Goal: Transaction & Acquisition: Book appointment/travel/reservation

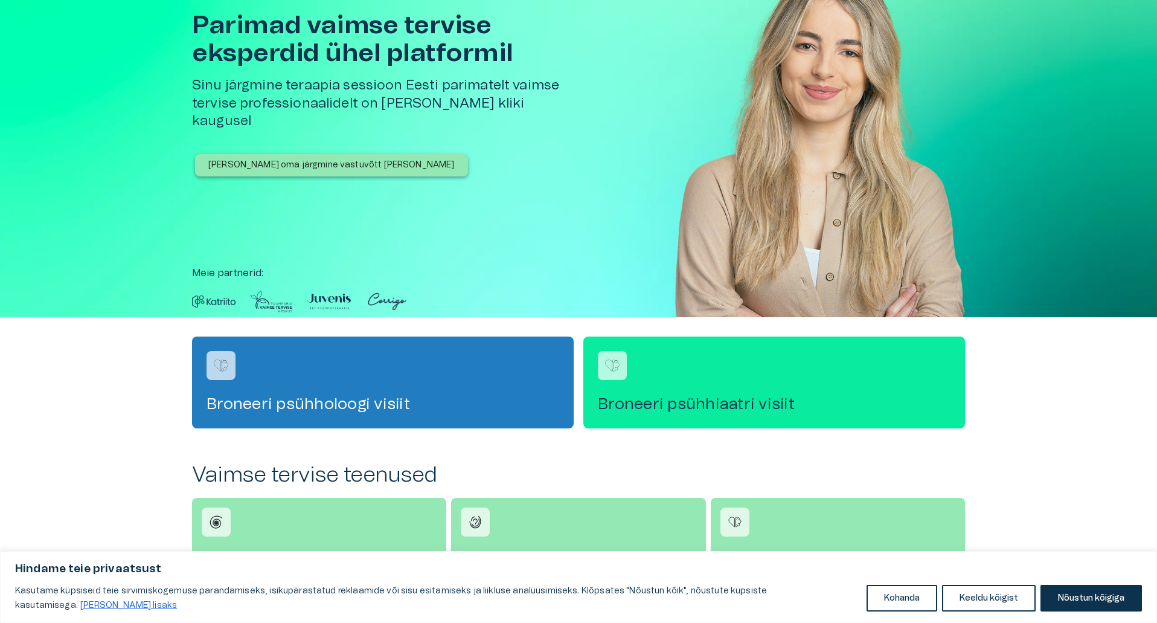
scroll to position [181, 0]
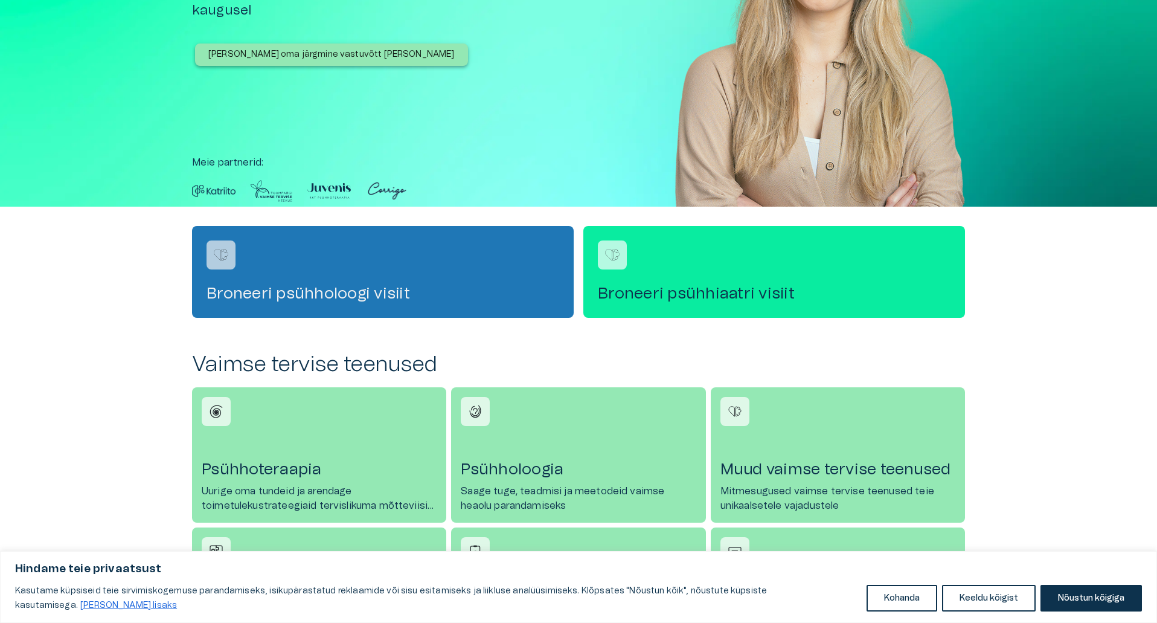
click at [361, 300] on h4 "Broneeri psühholoogi visiit" at bounding box center [383, 293] width 353 height 19
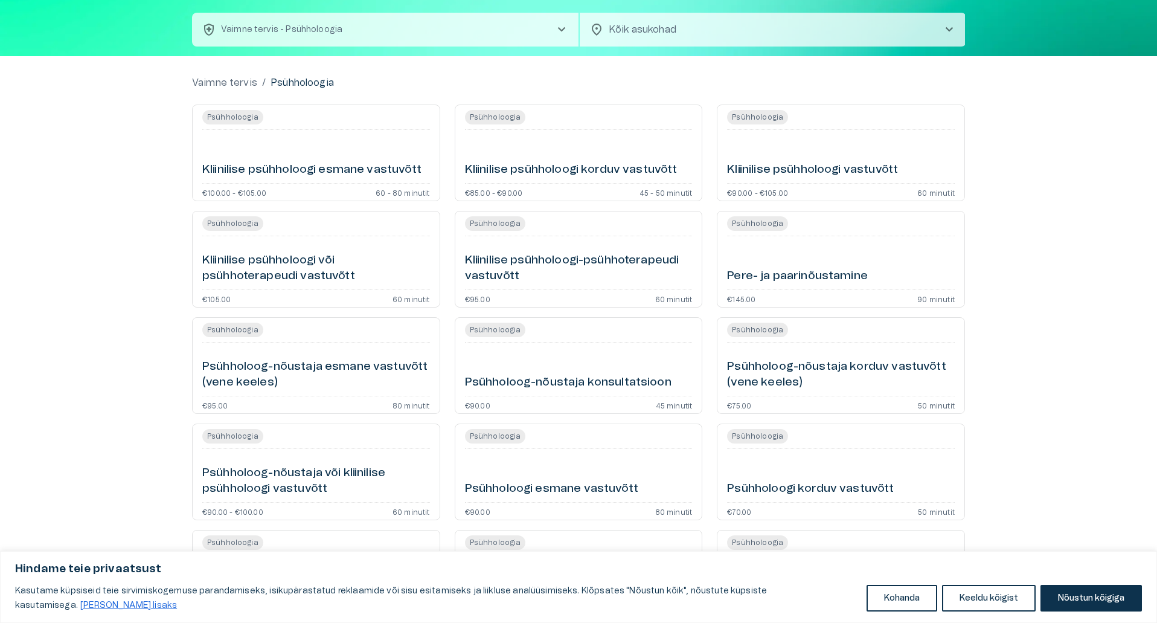
click at [824, 271] on h6 "Pere- ja paarinõustamine" at bounding box center [797, 276] width 141 height 16
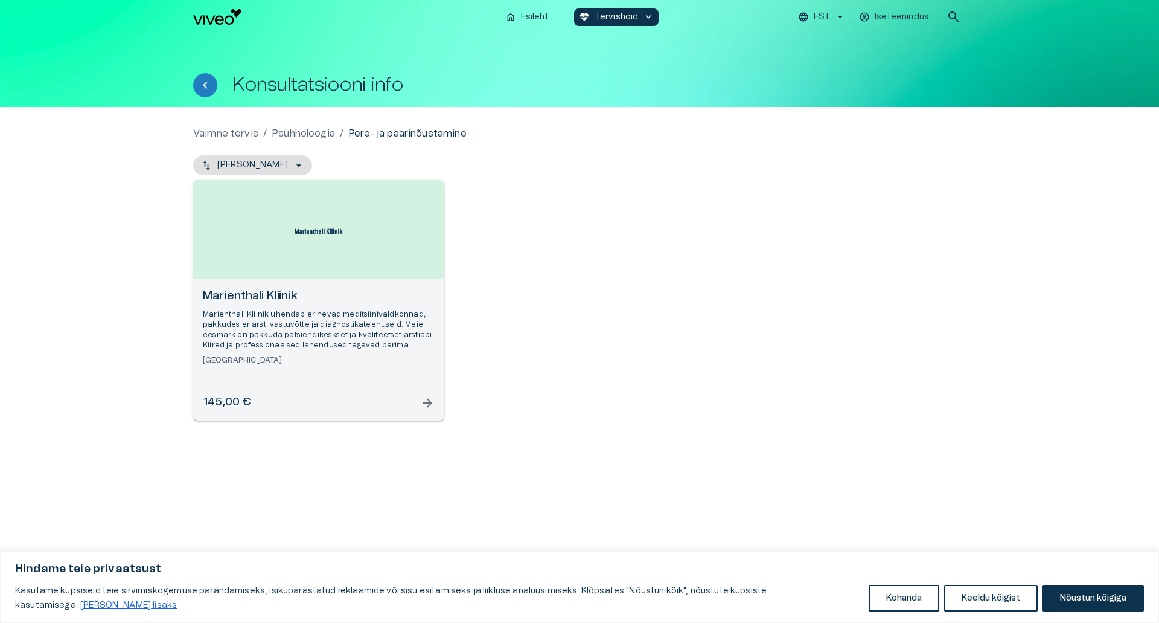
click at [403, 358] on h6 "[GEOGRAPHIC_DATA]" at bounding box center [319, 360] width 232 height 10
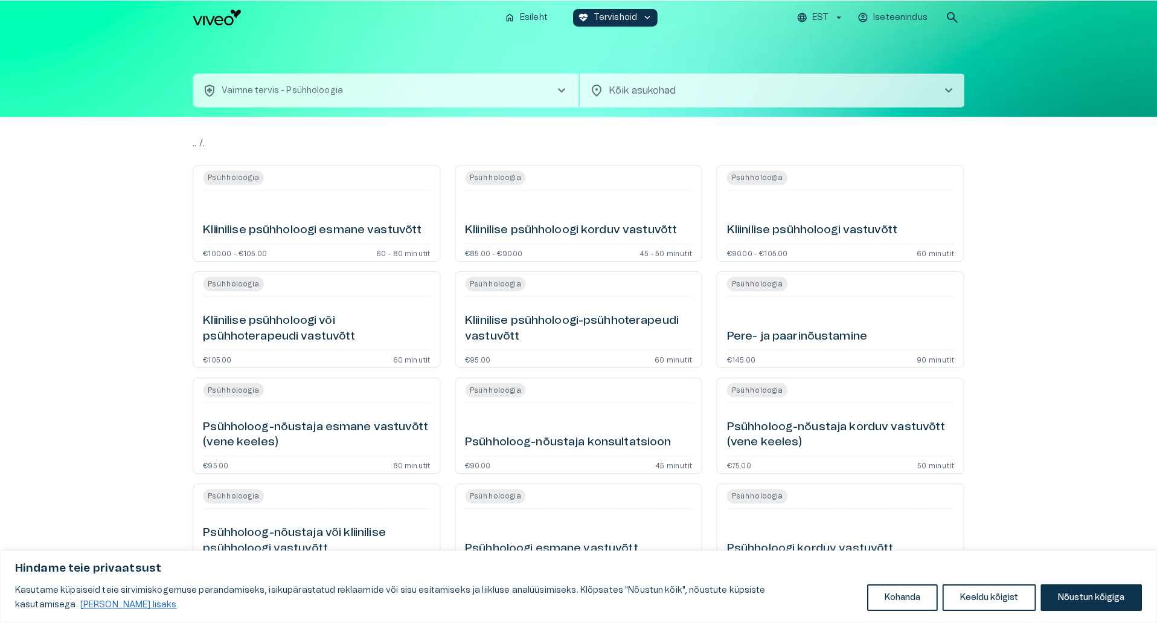
scroll to position [143, 0]
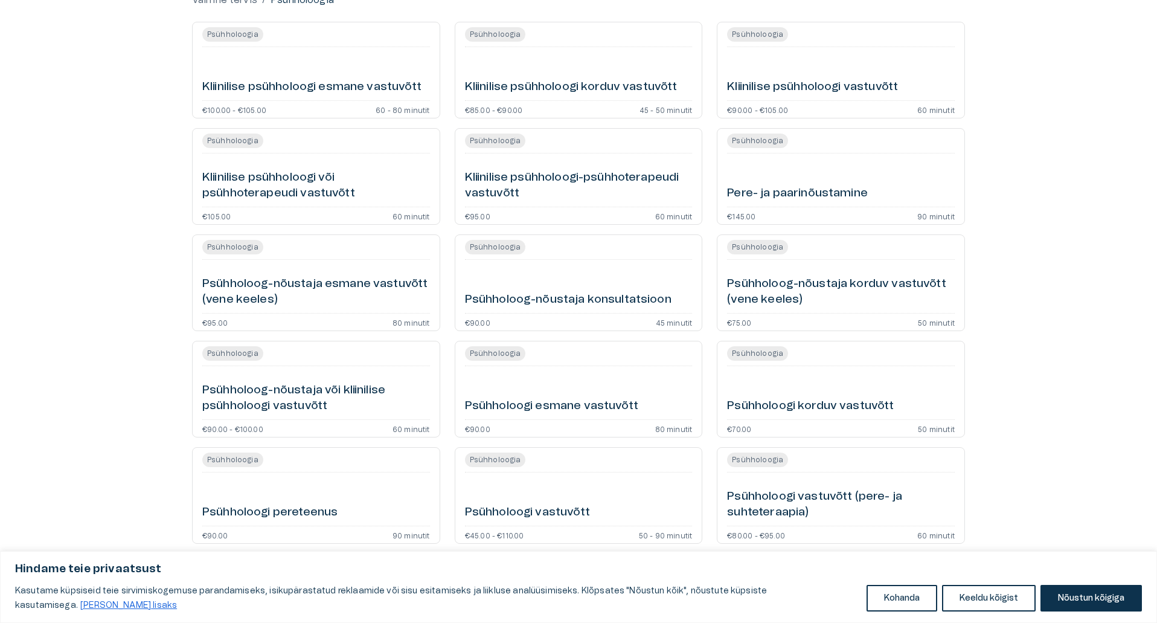
click at [553, 394] on div "Psühholoogi esmane vastuvõtt" at bounding box center [579, 392] width 228 height 43
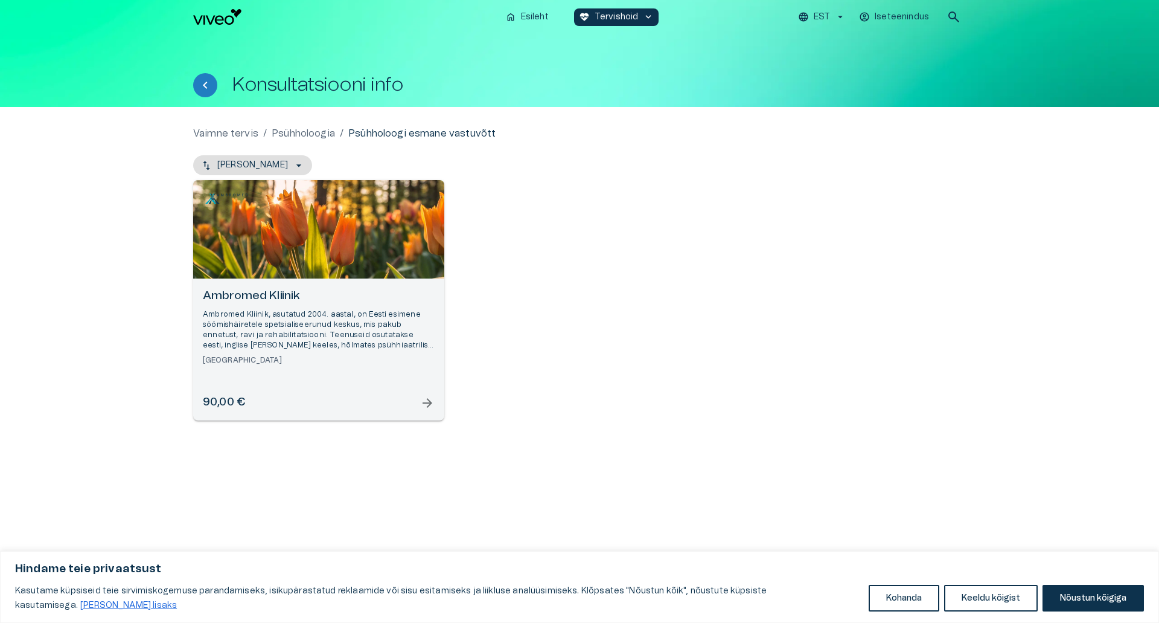
click at [380, 353] on div "Ambromed Kliinik Ambromed [GEOGRAPHIC_DATA], asutatud 2004. aastal, on Eesti es…" at bounding box center [319, 326] width 232 height 77
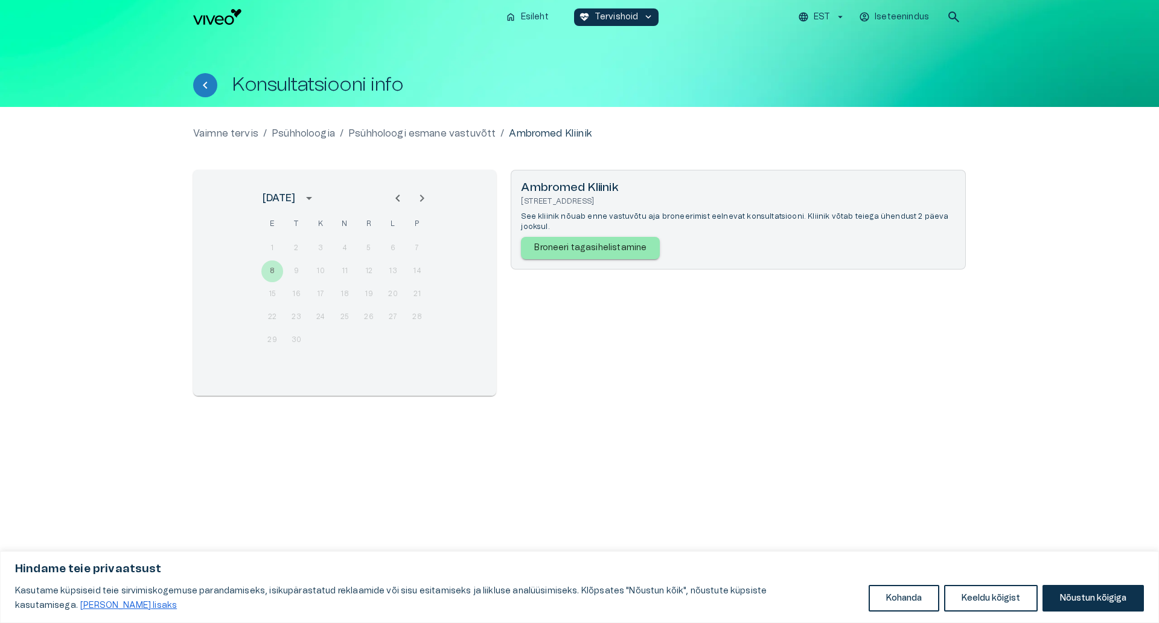
click at [320, 275] on div "8 9 10 11 12 13 14" at bounding box center [344, 271] width 193 height 22
click at [320, 273] on div "8 9 10 11 12 13 14" at bounding box center [344, 271] width 193 height 22
click at [324, 268] on div "8 9 10 11 12 13 14" at bounding box center [344, 271] width 193 height 22
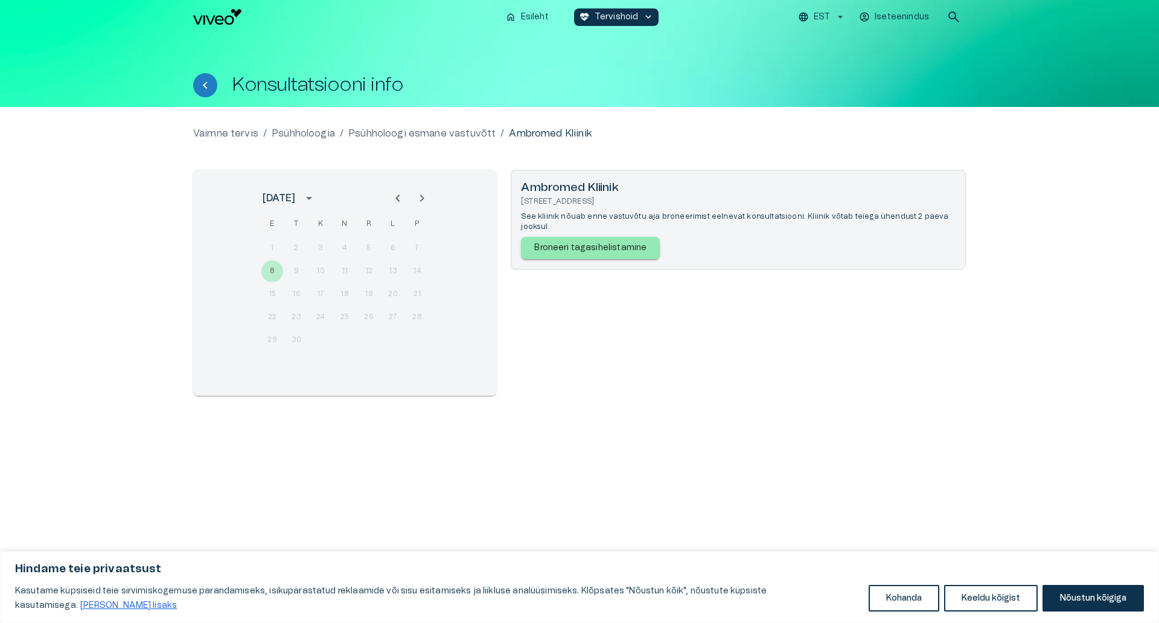
click at [324, 268] on div "8 9 10 11 12 13 14" at bounding box center [344, 271] width 193 height 22
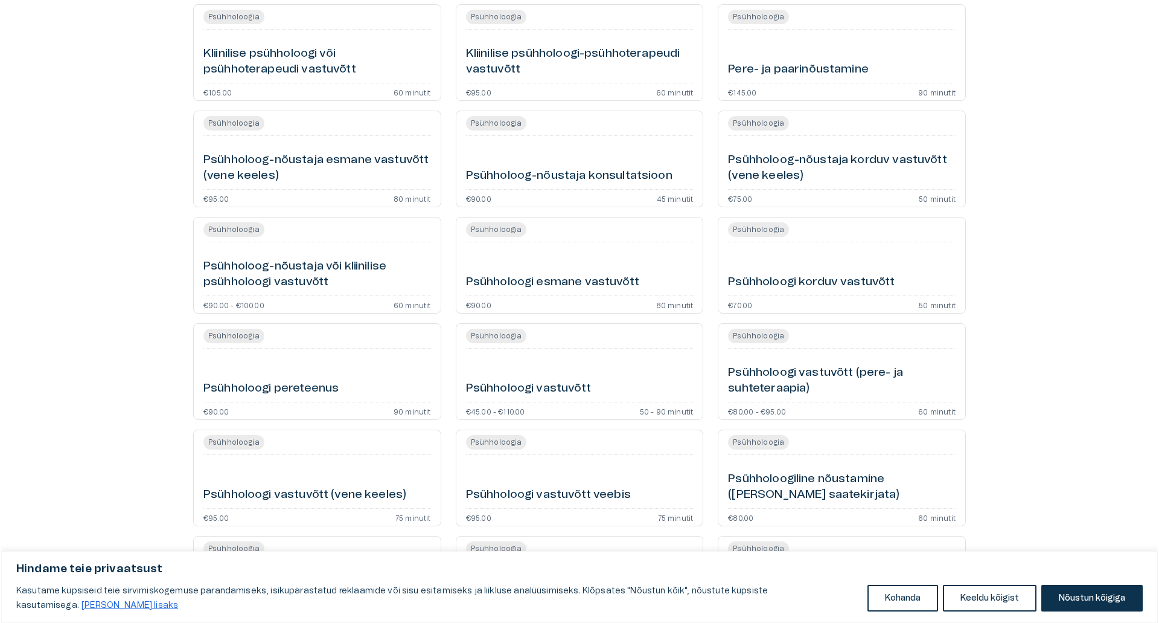
scroll to position [286, 0]
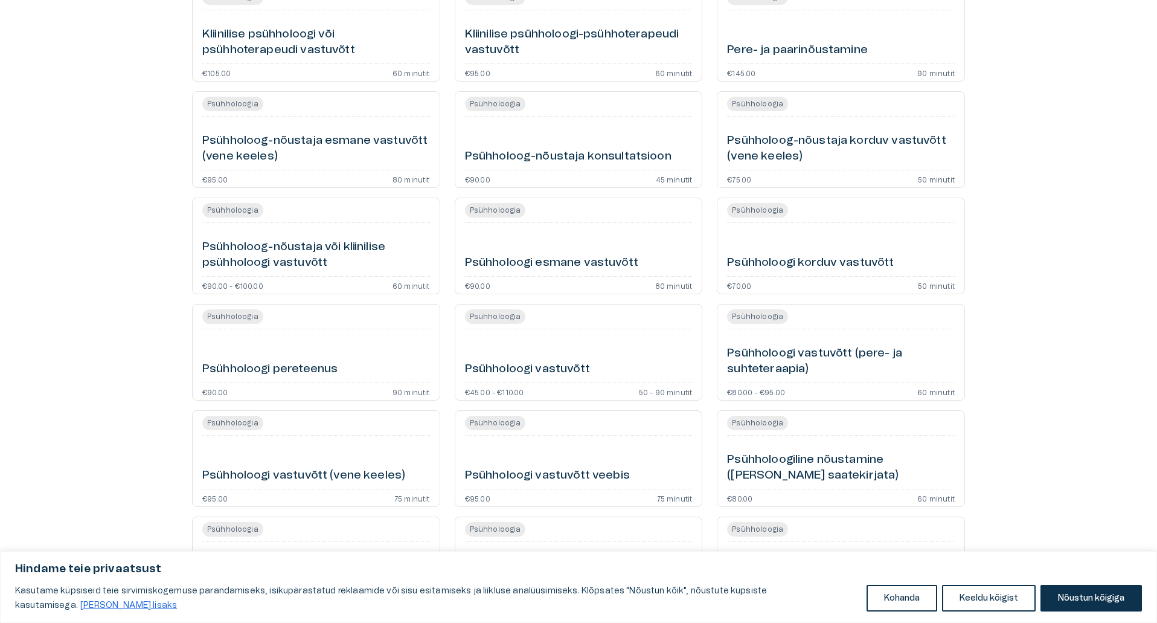
click at [576, 356] on div "Psühholoogi vastuvõtt" at bounding box center [579, 355] width 228 height 43
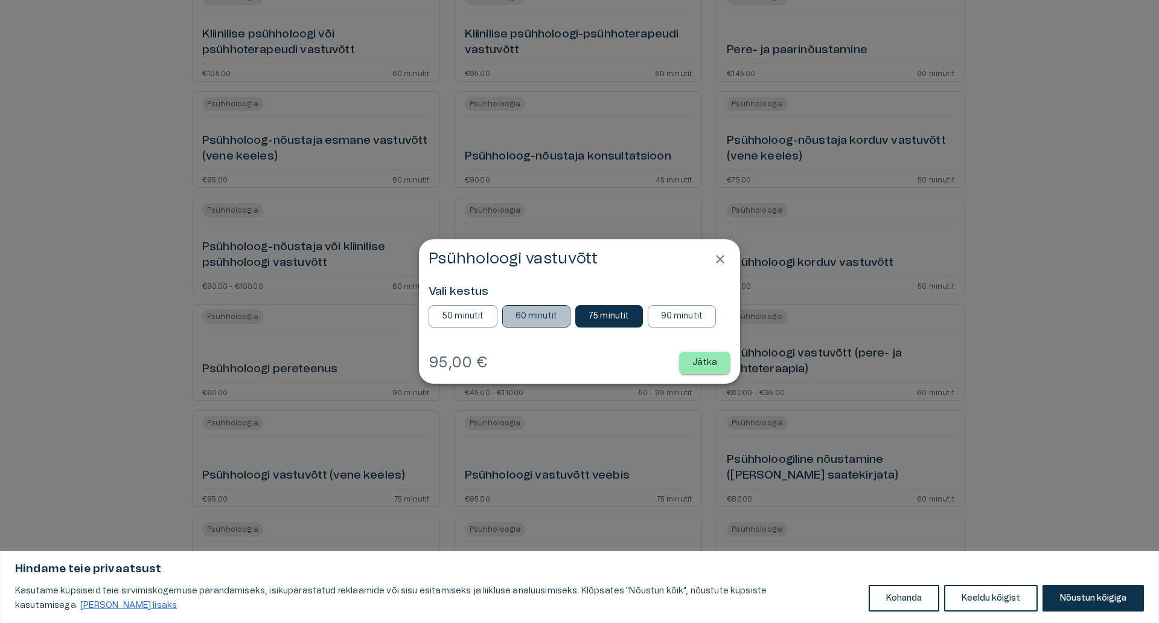
click at [536, 323] on button "60 minutit" at bounding box center [536, 316] width 69 height 22
click at [704, 367] on p "Jätka" at bounding box center [705, 362] width 25 height 13
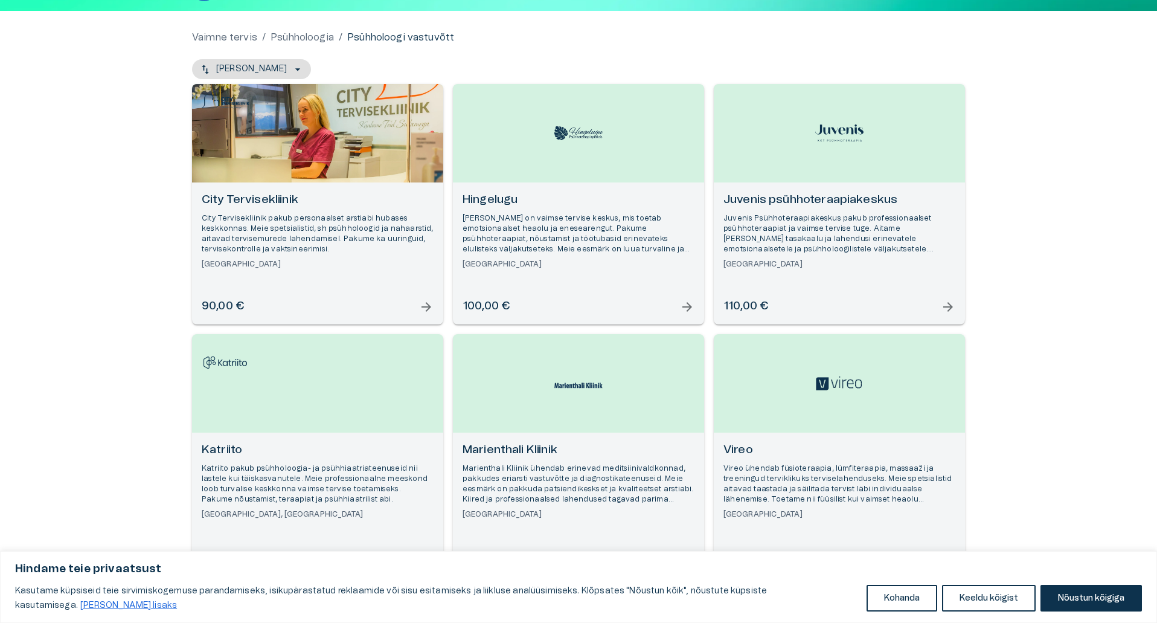
scroll to position [75, 0]
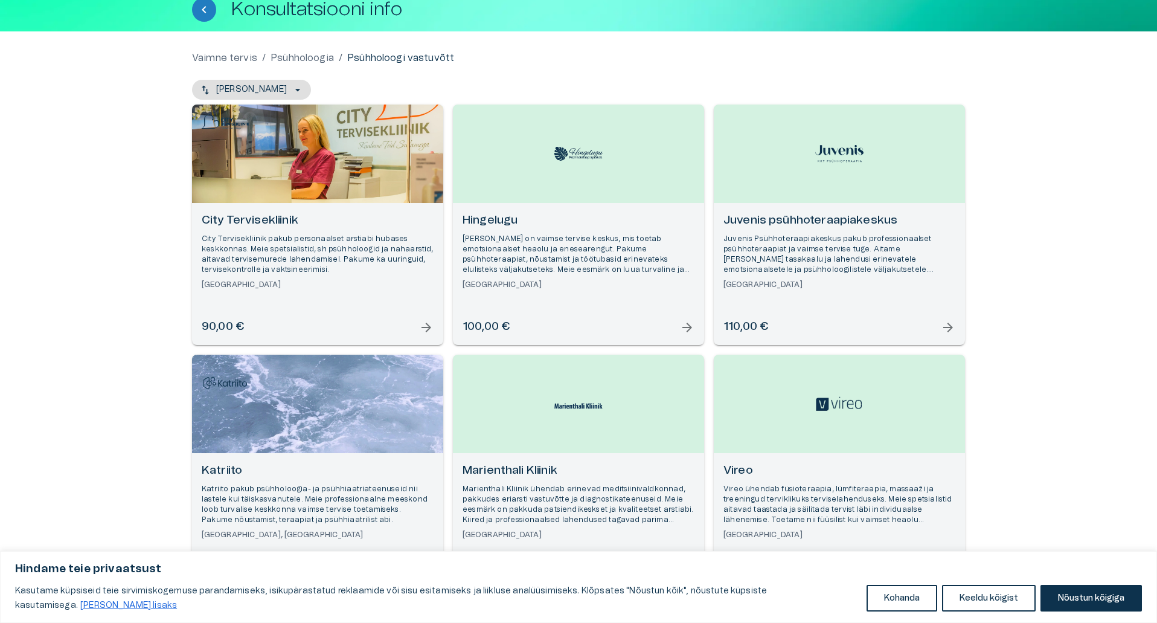
click at [376, 236] on p "City Tervisekliinik pakub personaalset arstiabi hubases keskkonnas. Meie spetsi…" at bounding box center [318, 255] width 232 height 42
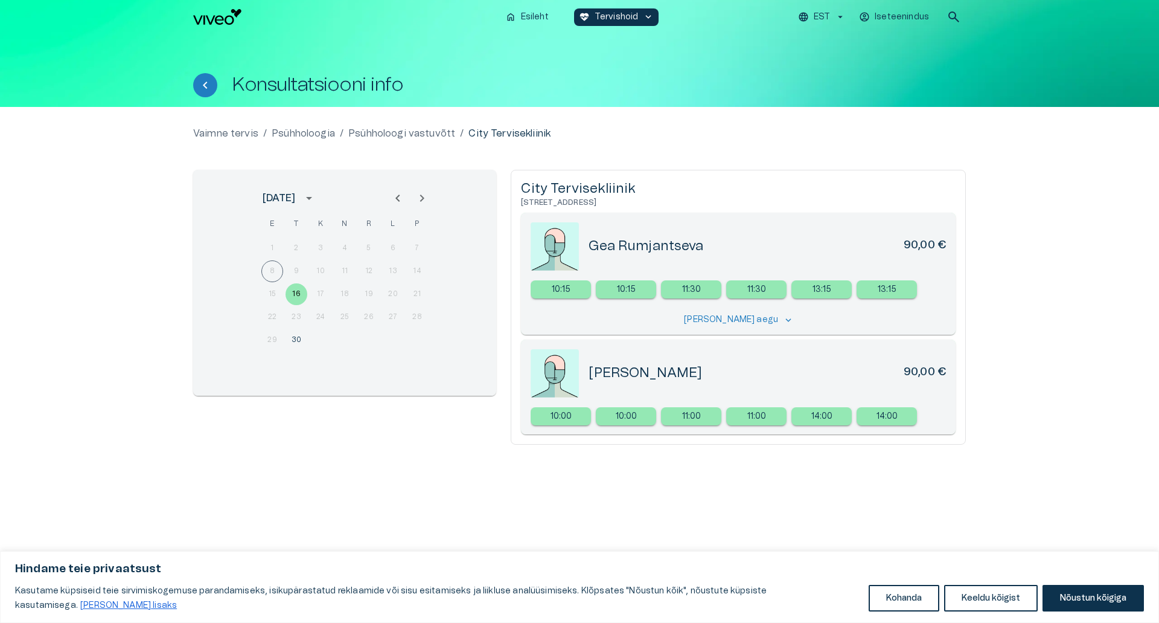
click at [324, 270] on div "8 9 10 11 12 13 14" at bounding box center [344, 271] width 193 height 22
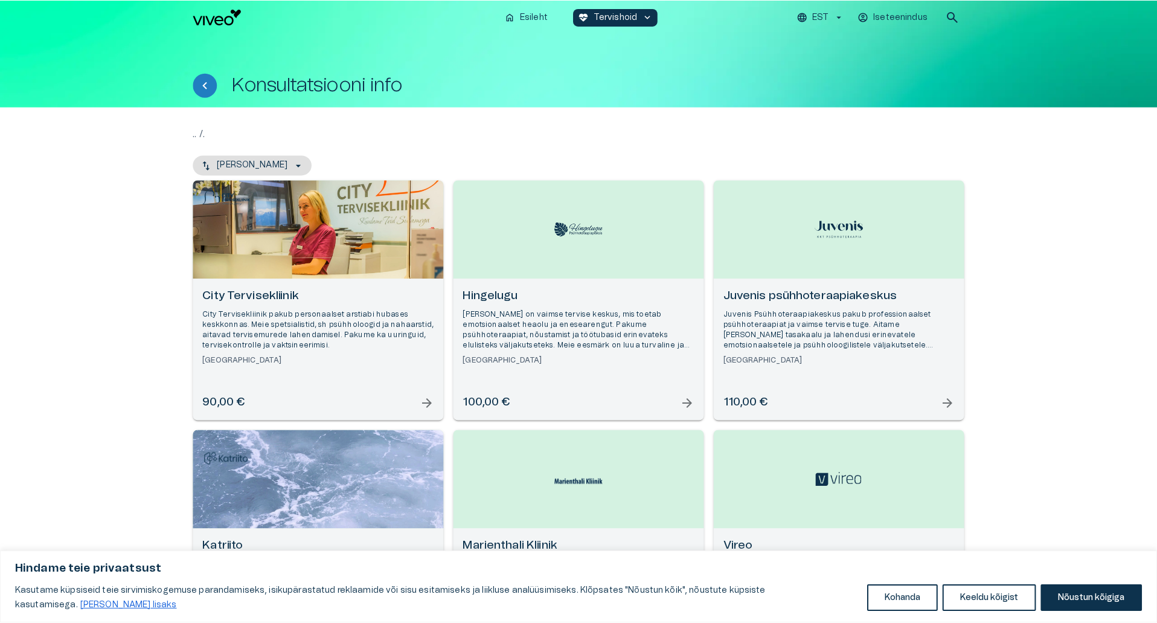
scroll to position [136, 0]
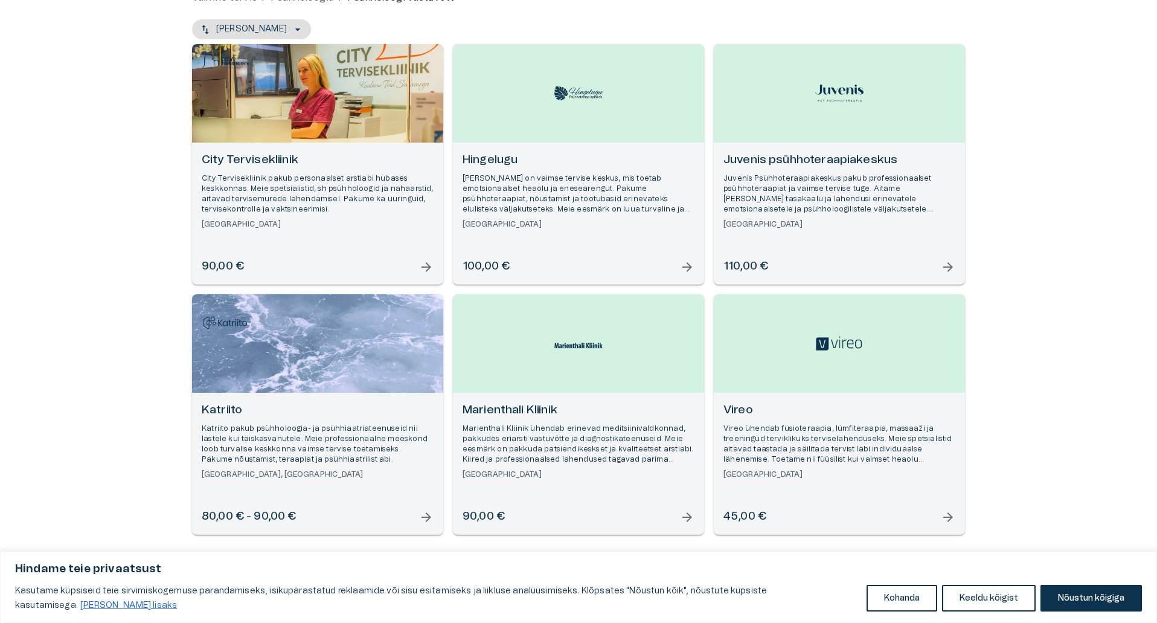
click at [589, 173] on p "[PERSON_NAME] on vaimse tervise keskus, mis toetab emotsionaalset heaolu ja ene…" at bounding box center [579, 194] width 232 height 42
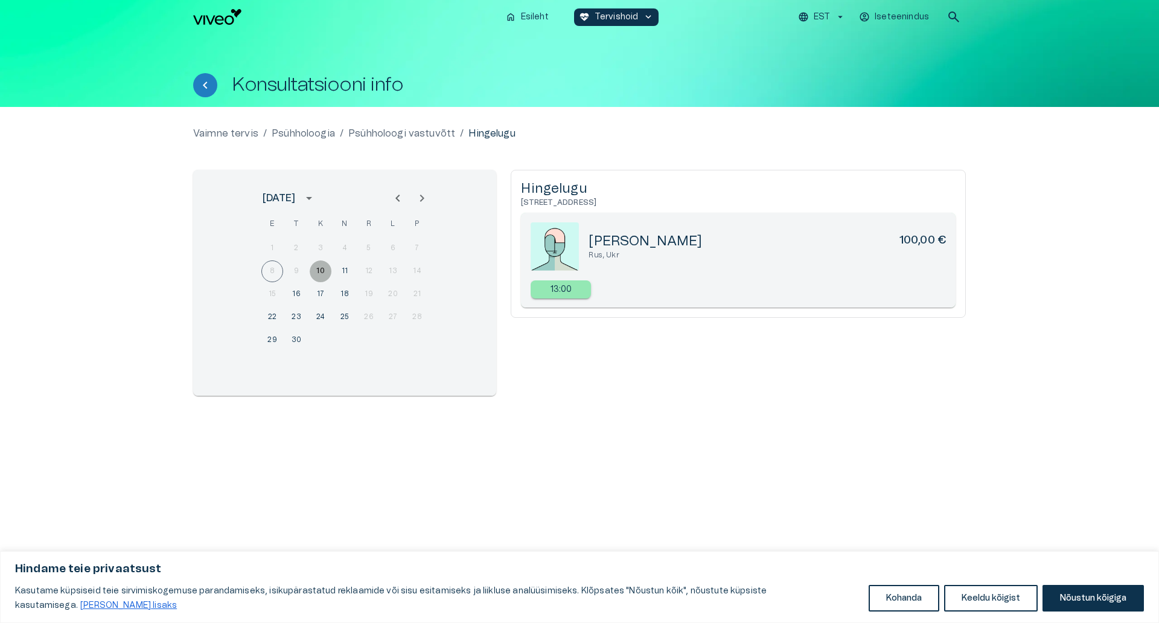
click at [319, 273] on button "10" at bounding box center [321, 271] width 22 height 22
